Goal: Task Accomplishment & Management: Manage account settings

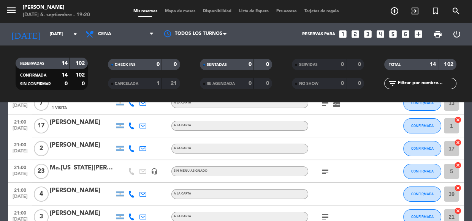
scroll to position [103, 0]
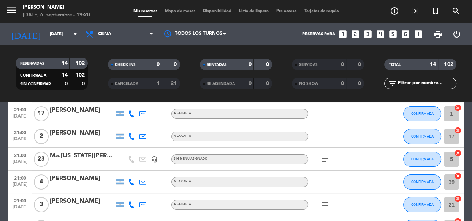
click at [155, 158] on icon "headset_mic" at bounding box center [154, 159] width 7 height 7
click at [323, 160] on icon "subject" at bounding box center [325, 159] width 9 height 9
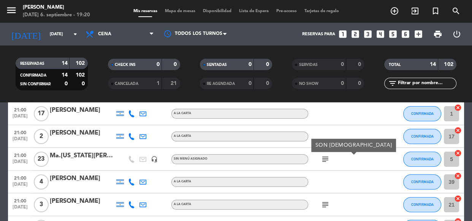
click at [323, 160] on icon "subject" at bounding box center [325, 159] width 9 height 9
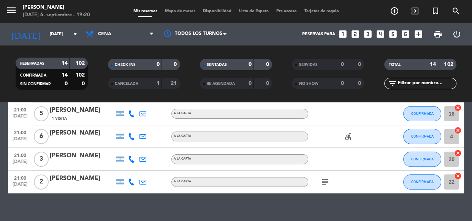
scroll to position [273, 0]
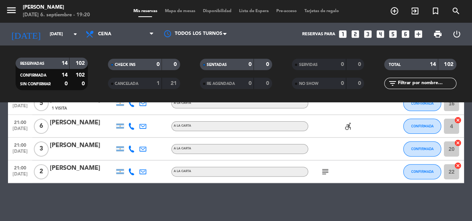
click at [324, 170] on icon "subject" at bounding box center [325, 172] width 9 height 9
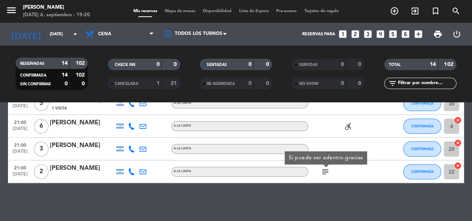
click at [324, 170] on icon "subject" at bounding box center [325, 172] width 9 height 9
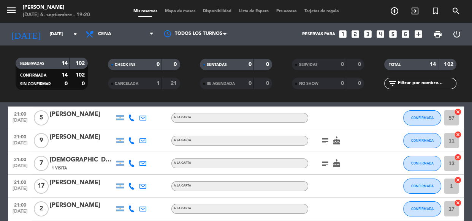
scroll to position [0, 0]
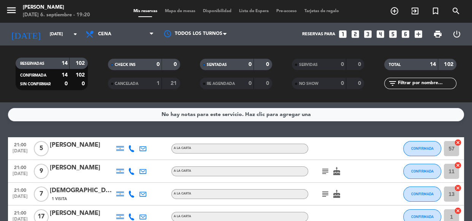
click at [273, 8] on div "Mis reservas Mapa de mesas Disponibilidad Lista de Espera Pre-acceso Tarjetas d…" at bounding box center [236, 11] width 213 height 7
click at [262, 14] on div "Mis reservas Mapa de mesas Disponibilidad Lista de Espera Pre-acceso Tarjetas d…" at bounding box center [236, 11] width 213 height 7
click at [261, 13] on span "Lista de Espera" at bounding box center [253, 11] width 37 height 4
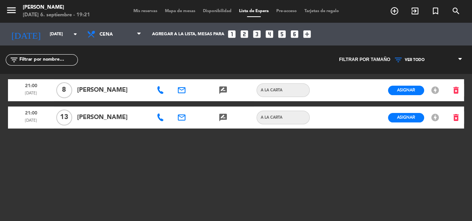
click at [150, 12] on span "Mis reservas" at bounding box center [146, 11] width 32 height 4
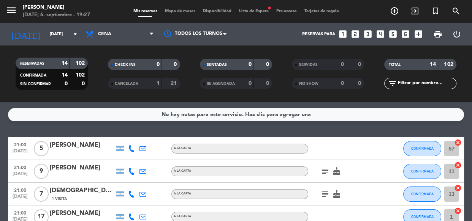
click at [169, 11] on span "Mapa de mesas" at bounding box center [180, 11] width 38 height 4
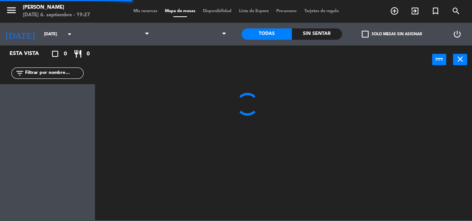
click at [220, 9] on span "Disponibilidad" at bounding box center [217, 11] width 36 height 4
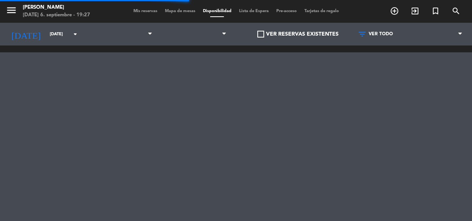
click at [251, 9] on span "Lista de Espera" at bounding box center [253, 11] width 37 height 4
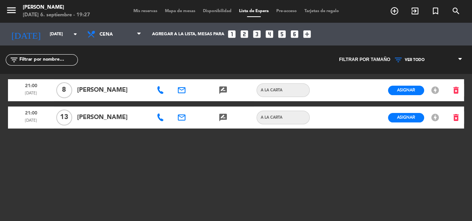
click at [142, 11] on span "Mis reservas" at bounding box center [146, 11] width 32 height 4
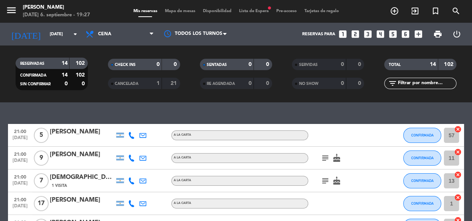
click at [267, 10] on span "Lista de Espera fiber_manual_record" at bounding box center [253, 11] width 37 height 4
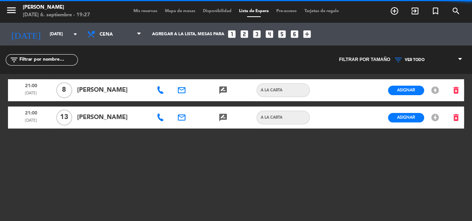
click at [175, 6] on div "menu [PERSON_NAME][DATE] 6. septiembre - 19:27 Mis reservas Mapa de mesas Dispo…" at bounding box center [236, 11] width 472 height 23
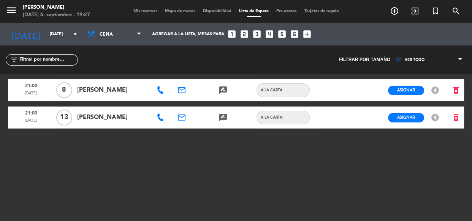
click at [175, 9] on span "Mapa de mesas" at bounding box center [180, 11] width 38 height 4
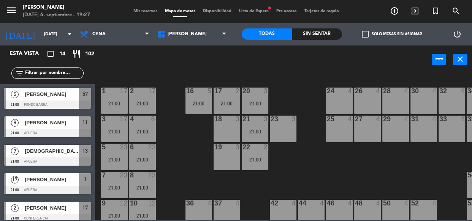
scroll to position [46, 0]
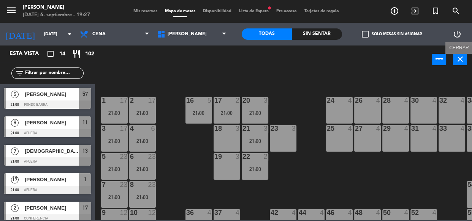
click at [462, 58] on icon "close" at bounding box center [459, 59] width 9 height 9
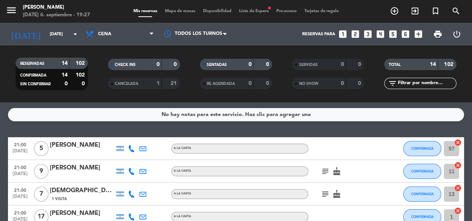
click at [258, 8] on div "Mis reservas Mapa de mesas Disponibilidad Lista de Espera fiber_manual_record P…" at bounding box center [236, 11] width 213 height 7
click at [256, 13] on span "Lista de Espera fiber_manual_record" at bounding box center [253, 11] width 37 height 4
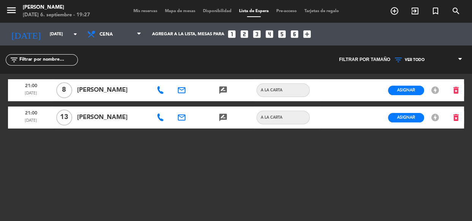
click at [150, 9] on span "Mis reservas" at bounding box center [146, 11] width 32 height 4
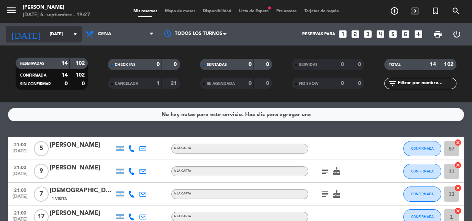
click at [46, 29] on input "[DATE]" at bounding box center [75, 34] width 58 height 13
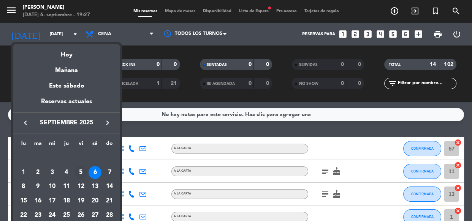
click at [84, 169] on div "5" at bounding box center [80, 172] width 13 height 13
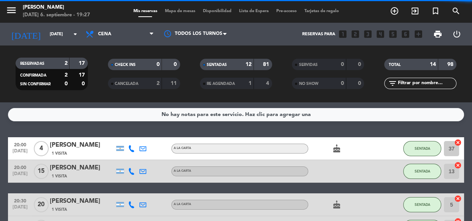
click at [144, 83] on div "2" at bounding box center [151, 83] width 15 height 9
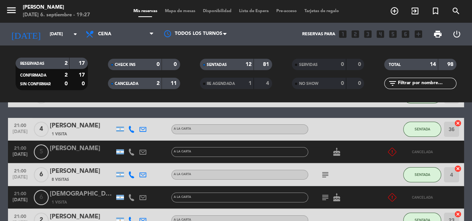
scroll to position [138, 0]
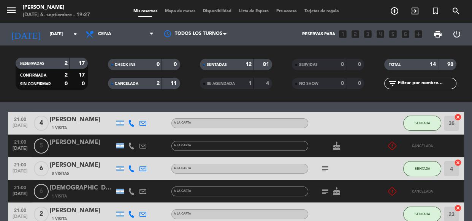
click at [324, 194] on icon "subject" at bounding box center [325, 191] width 9 height 9
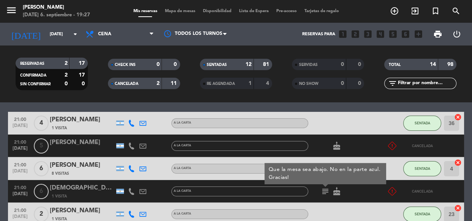
click at [324, 194] on icon "subject" at bounding box center [325, 191] width 9 height 9
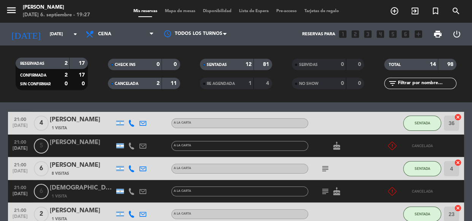
click at [155, 83] on div "2" at bounding box center [151, 83] width 15 height 9
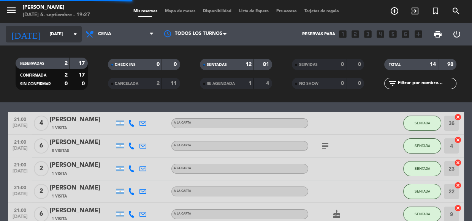
click at [65, 30] on input "[DATE]" at bounding box center [75, 34] width 58 height 13
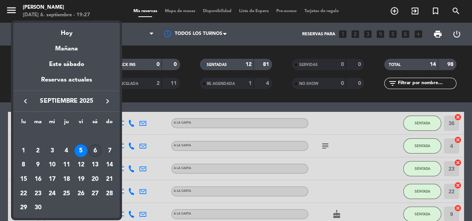
click at [95, 149] on div "6" at bounding box center [95, 151] width 13 height 13
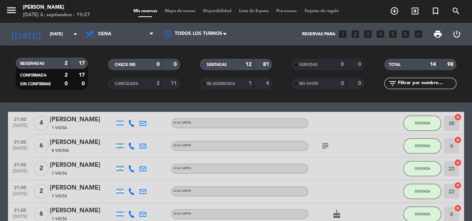
type input "[DATE]"
